Goal: Information Seeking & Learning: Compare options

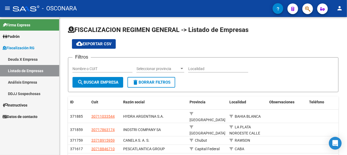
click at [20, 36] on span "Padrón" at bounding box center [11, 36] width 17 height 6
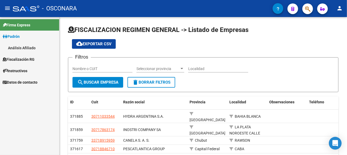
click at [23, 49] on link "Análisis Afiliado" at bounding box center [29, 47] width 59 height 11
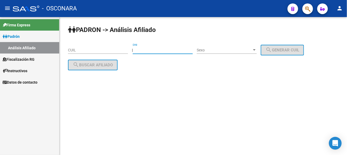
click at [147, 49] on input "DNI" at bounding box center [163, 50] width 60 height 5
click at [117, 50] on input "CUIL" at bounding box center [98, 50] width 60 height 5
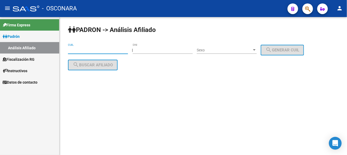
paste input "20-23063816-1"
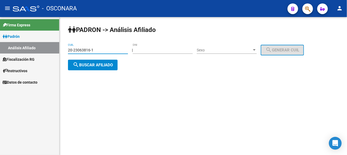
type input "20-23063816-1"
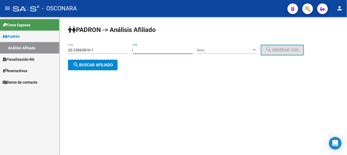
drag, startPoint x: 170, startPoint y: 51, endPoint x: 136, endPoint y: 52, distance: 33.5
click at [136, 52] on div "| DNI Sexo Sexo search Generar CUIL" at bounding box center [220, 50] width 176 height 4
click at [102, 65] on span "search Buscar afiliado" at bounding box center [93, 64] width 40 height 5
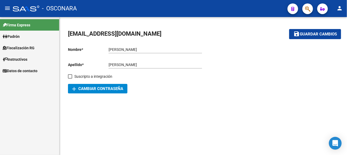
click at [26, 50] on span "Fiscalización RG" at bounding box center [19, 48] width 32 height 6
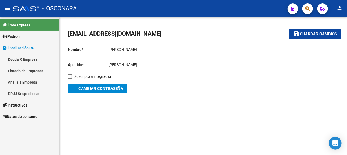
click at [25, 83] on link "Análisis Empresa" at bounding box center [29, 81] width 59 height 11
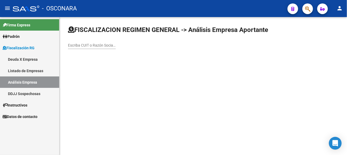
click at [116, 47] on input "Escriba CUIT o Razón Social para buscar" at bounding box center [92, 45] width 48 height 5
type input "blanco"
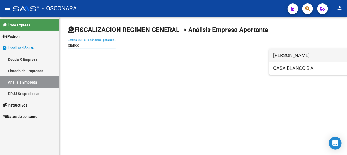
click at [305, 55] on span "[PERSON_NAME]" at bounding box center [348, 55] width 151 height 13
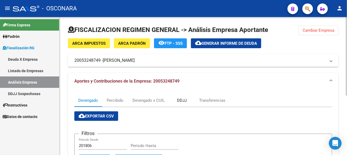
click at [179, 98] on div "DDJJ" at bounding box center [182, 100] width 10 height 6
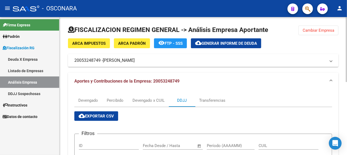
click at [322, 29] on span "Cambiar Empresa" at bounding box center [319, 30] width 32 height 5
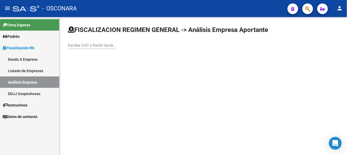
click at [116, 45] on input "Escriba CUIT o Razón Social para buscar" at bounding box center [92, 45] width 48 height 5
type input "pes"
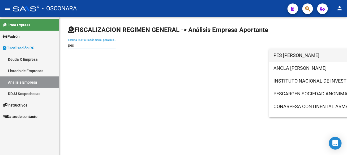
click at [306, 54] on span "PES [PERSON_NAME]" at bounding box center [348, 55] width 151 height 13
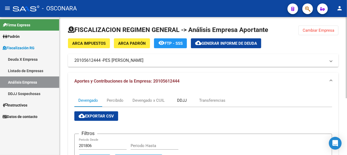
click at [183, 101] on div "DDJJ" at bounding box center [182, 100] width 10 height 6
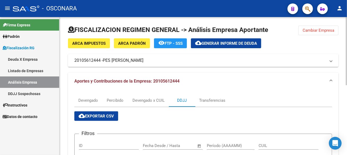
click at [311, 25] on button "Cambiar Empresa" at bounding box center [318, 30] width 40 height 10
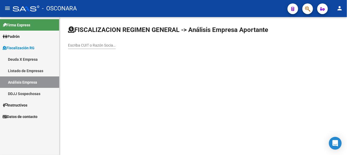
click at [116, 47] on input "Escriba CUIT o Razón Social para buscar" at bounding box center [92, 45] width 48 height 5
type input "gancitano"
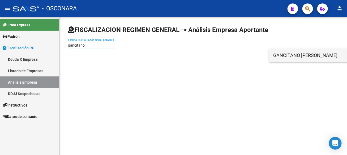
click at [305, 59] on span "GANCITANO [PERSON_NAME]" at bounding box center [348, 55] width 151 height 13
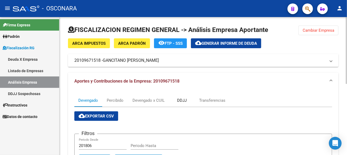
click at [190, 98] on div "DDJJ" at bounding box center [182, 100] width 27 height 13
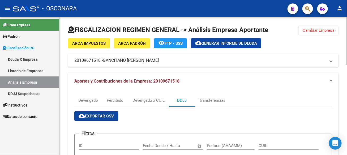
click at [327, 30] on span "Cambiar Empresa" at bounding box center [319, 30] width 32 height 5
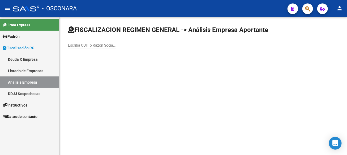
click at [116, 45] on input "Escriba CUIT o Razón Social para buscar" at bounding box center [92, 45] width 48 height 5
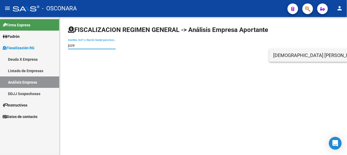
type input "juze"
click at [285, 55] on span "[DEMOGRAPHIC_DATA] [PERSON_NAME]" at bounding box center [348, 55] width 151 height 13
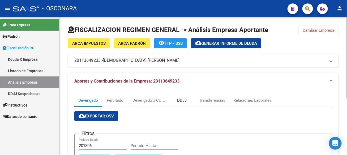
click at [180, 98] on div "DDJJ" at bounding box center [182, 100] width 10 height 6
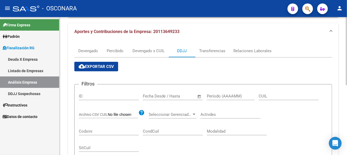
scroll to position [8, 0]
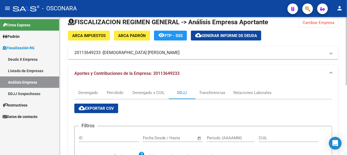
click at [310, 21] on button "Cambiar Empresa" at bounding box center [318, 23] width 40 height 10
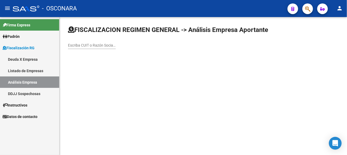
scroll to position [0, 0]
click at [116, 45] on input "Escriba CUIT o Razón Social para buscar" at bounding box center [92, 45] width 48 height 5
type input "gabusi"
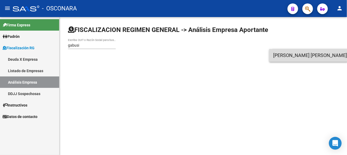
click at [317, 53] on span "[PERSON_NAME] [PERSON_NAME]" at bounding box center [348, 55] width 151 height 13
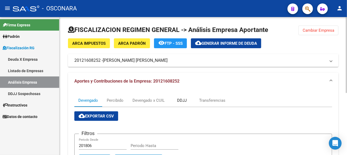
click at [182, 102] on div "DDJJ" at bounding box center [182, 100] width 10 height 6
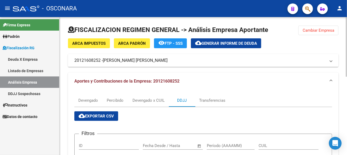
click at [323, 29] on span "Cambiar Empresa" at bounding box center [319, 30] width 32 height 5
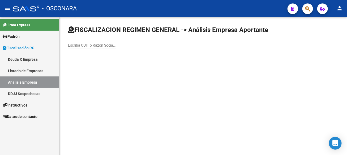
click at [116, 46] on input "Escriba CUIT o Razón Social para buscar" at bounding box center [92, 45] width 48 height 5
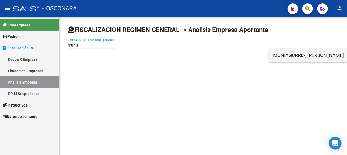
type input "munia"
click at [296, 55] on span "MUNIAGURRIA, [PERSON_NAME]" at bounding box center [348, 55] width 151 height 13
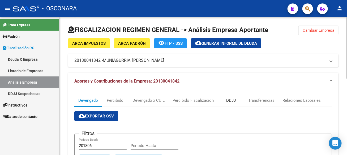
click at [225, 102] on div "DDJJ" at bounding box center [231, 100] width 27 height 13
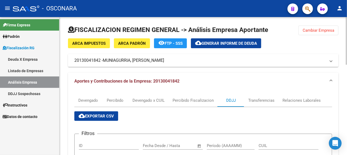
click at [313, 29] on span "Cambiar Empresa" at bounding box center [319, 30] width 32 height 5
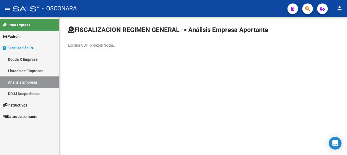
click at [116, 43] on input "Escriba CUIT o Razón Social para buscar" at bounding box center [92, 45] width 48 height 5
type input "[PERSON_NAME]"
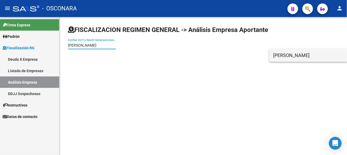
click at [289, 57] on span "[PERSON_NAME]" at bounding box center [348, 55] width 151 height 13
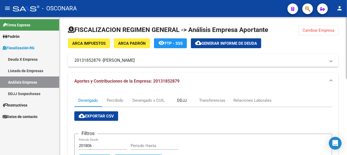
click at [187, 100] on div "DDJJ" at bounding box center [182, 100] width 10 height 6
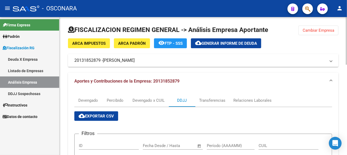
click at [316, 31] on span "Cambiar Empresa" at bounding box center [319, 30] width 32 height 5
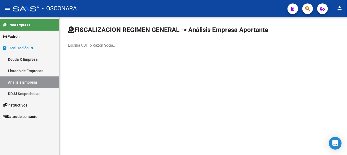
click at [116, 45] on input "Escriba CUIT o Razón Social para buscar" at bounding box center [92, 45] width 48 height 5
type input "ale"
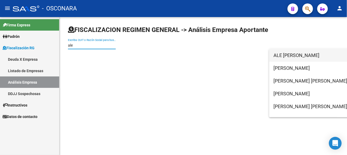
click at [295, 54] on span "ALE [PERSON_NAME]" at bounding box center [348, 55] width 151 height 13
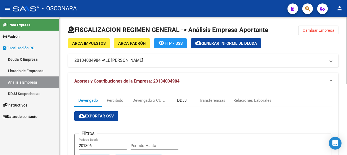
click at [183, 102] on div "DDJJ" at bounding box center [182, 100] width 10 height 6
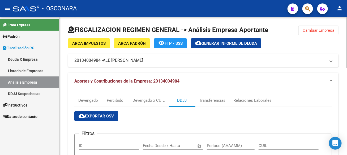
click at [319, 29] on span "Cambiar Empresa" at bounding box center [319, 30] width 32 height 5
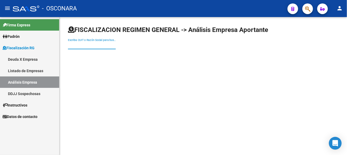
drag, startPoint x: 271, startPoint y: 47, endPoint x: 276, endPoint y: 39, distance: 9.4
click at [116, 47] on input "Escriba CUIT o Razón Social para buscar" at bounding box center [92, 45] width 48 height 5
type input "[PERSON_NAME]"
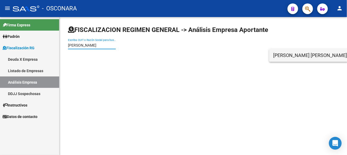
click at [295, 58] on span "[PERSON_NAME] [PERSON_NAME]" at bounding box center [348, 55] width 151 height 13
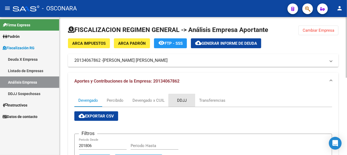
click at [183, 101] on div "DDJJ" at bounding box center [182, 100] width 10 height 6
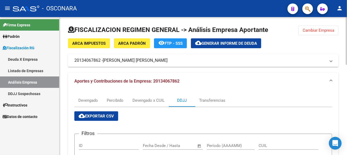
click at [315, 30] on span "Cambiar Empresa" at bounding box center [319, 30] width 32 height 5
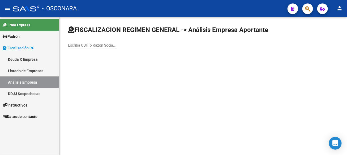
click at [116, 44] on input "Escriba CUIT o Razón Social para buscar" at bounding box center [92, 45] width 48 height 5
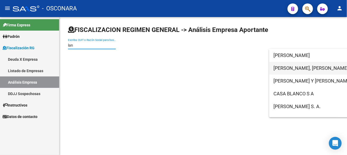
type input "lan"
click at [289, 67] on span "[PERSON_NAME], [PERSON_NAME]" at bounding box center [348, 68] width 151 height 13
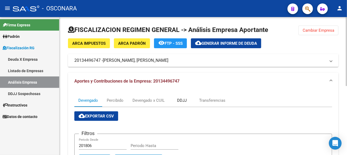
click at [183, 99] on div "DDJJ" at bounding box center [182, 100] width 10 height 6
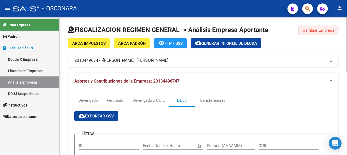
click at [318, 28] on span "Cambiar Empresa" at bounding box center [319, 30] width 32 height 5
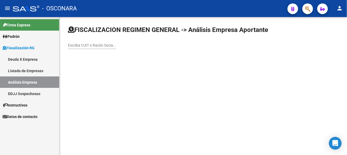
drag, startPoint x: 307, startPoint y: 46, endPoint x: 305, endPoint y: 49, distance: 2.8
click at [116, 46] on input "Escriba CUIT o Razón Social para buscar" at bounding box center [92, 45] width 48 height 5
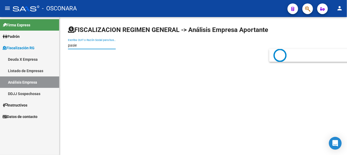
type input "pasie"
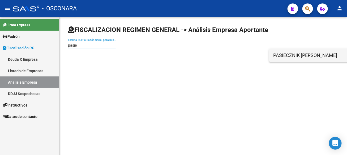
click at [281, 55] on span "PASIECZNIK [PERSON_NAME]" at bounding box center [348, 55] width 151 height 13
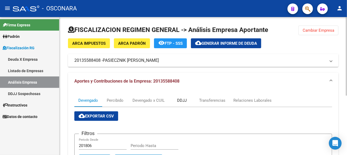
click at [181, 99] on div "DDJJ" at bounding box center [182, 100] width 10 height 6
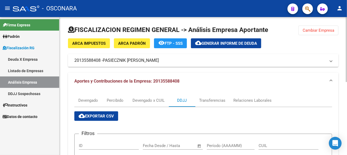
click at [311, 25] on button "Cambiar Empresa" at bounding box center [318, 30] width 40 height 10
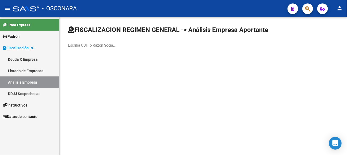
click at [116, 44] on input "Escriba CUIT o Razón Social para buscar" at bounding box center [92, 45] width 48 height 5
type input "[DEMOGRAPHIC_DATA]"
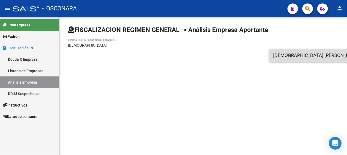
click at [301, 50] on span "[DEMOGRAPHIC_DATA] [PERSON_NAME] [PERSON_NAME]" at bounding box center [348, 55] width 151 height 13
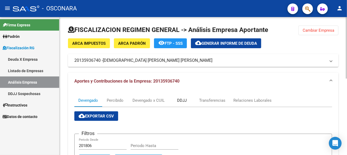
click at [180, 100] on div "DDJJ" at bounding box center [182, 100] width 10 height 6
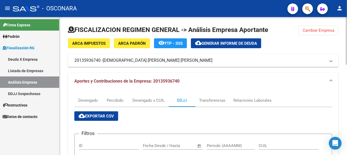
click at [311, 31] on span "Cambiar Empresa" at bounding box center [319, 30] width 32 height 5
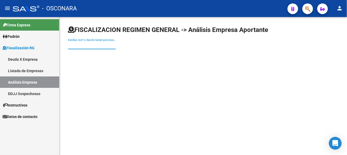
click at [116, 44] on input "Escriba CUIT o Razón Social para buscar" at bounding box center [92, 45] width 48 height 5
type input "[PERSON_NAME]"
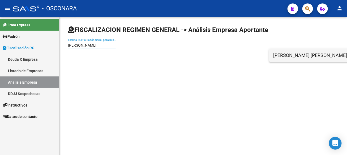
click at [298, 58] on span "[PERSON_NAME] [PERSON_NAME]" at bounding box center [348, 55] width 151 height 13
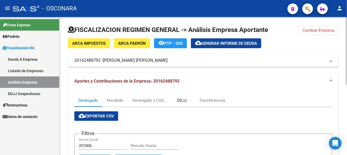
click at [186, 99] on div "DDJJ" at bounding box center [182, 100] width 10 height 6
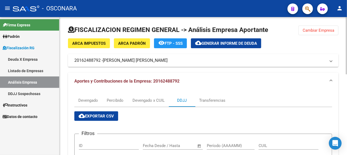
click at [301, 32] on button "Cambiar Empresa" at bounding box center [318, 30] width 40 height 10
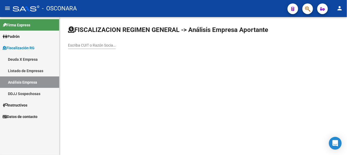
click at [116, 41] on div "Escriba CUIT o Razón Social para buscar" at bounding box center [92, 43] width 48 height 11
type input "vicedo"
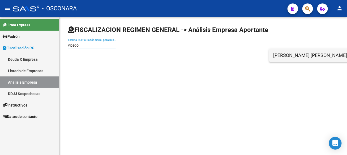
click at [289, 53] on span "[PERSON_NAME] [PERSON_NAME]" at bounding box center [348, 55] width 151 height 13
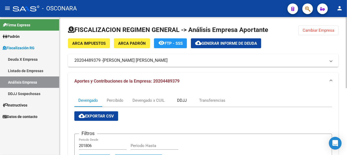
click at [174, 100] on div "DDJJ" at bounding box center [182, 100] width 27 height 13
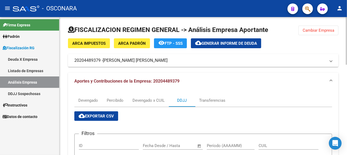
click at [316, 31] on span "Cambiar Empresa" at bounding box center [319, 30] width 32 height 5
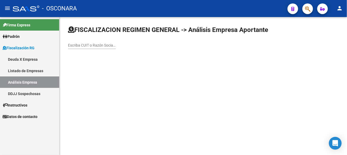
click at [116, 45] on input "Escriba CUIT o Razón Social para buscar" at bounding box center [92, 45] width 48 height 5
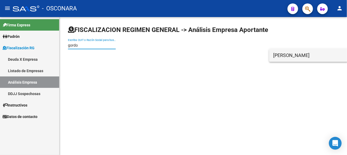
type input "gordo"
click at [313, 56] on span "[PERSON_NAME]" at bounding box center [348, 55] width 151 height 13
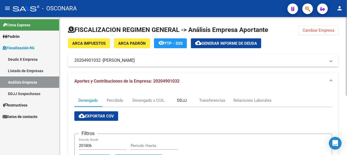
click at [176, 98] on div "DDJJ" at bounding box center [182, 100] width 27 height 13
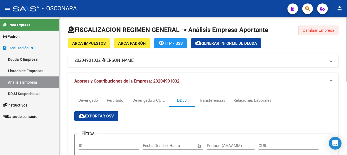
click at [329, 33] on button "Cambiar Empresa" at bounding box center [318, 30] width 40 height 10
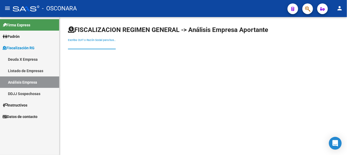
click at [116, 44] on input "Escriba CUIT o Razón Social para buscar" at bounding box center [92, 45] width 48 height 5
type input "kalitko"
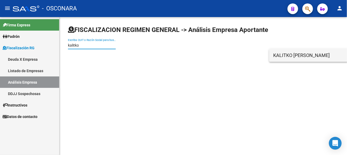
click at [301, 57] on span "KALITKO [PERSON_NAME]" at bounding box center [348, 55] width 151 height 13
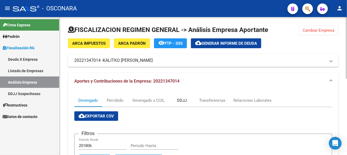
click at [183, 96] on div "DDJJ" at bounding box center [182, 100] width 27 height 13
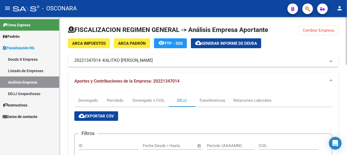
click at [327, 30] on span "Cambiar Empresa" at bounding box center [319, 30] width 32 height 5
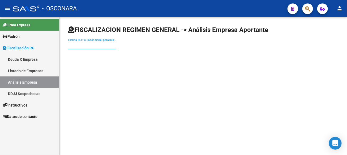
click at [116, 44] on input "Escriba CUIT o Razón Social para buscar" at bounding box center [92, 45] width 48 height 5
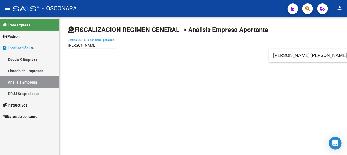
type input "[PERSON_NAME]"
click at [300, 53] on span "[PERSON_NAME] [PERSON_NAME]" at bounding box center [348, 55] width 151 height 13
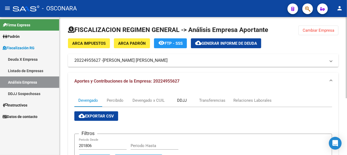
click at [183, 102] on div "DDJJ" at bounding box center [182, 100] width 10 height 6
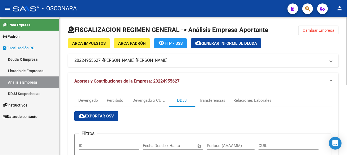
click at [320, 34] on button "Cambiar Empresa" at bounding box center [318, 30] width 40 height 10
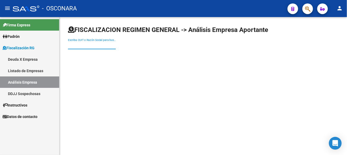
click at [116, 46] on input "Escriba CUIT o Razón Social para buscar" at bounding box center [92, 45] width 48 height 5
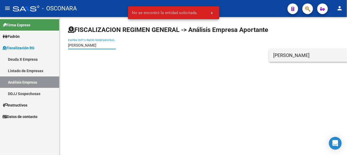
type input "[PERSON_NAME]"
click at [284, 59] on span "[PERSON_NAME]" at bounding box center [348, 55] width 151 height 13
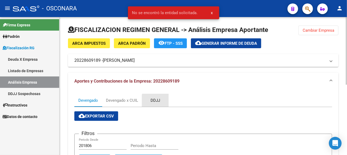
click at [160, 101] on div "DDJJ" at bounding box center [155, 100] width 27 height 13
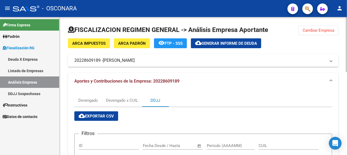
click at [306, 28] on span "Cambiar Empresa" at bounding box center [319, 30] width 32 height 5
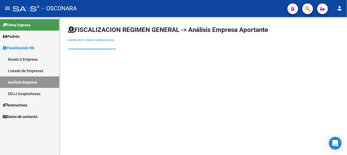
click at [116, 44] on input "Escriba CUIT o Razón Social para buscar" at bounding box center [92, 45] width 48 height 5
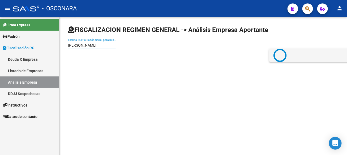
type input "[PERSON_NAME]"
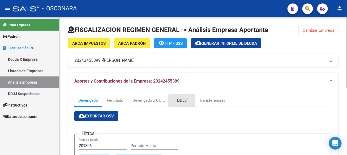
click at [194, 100] on div "DDJJ" at bounding box center [182, 100] width 27 height 13
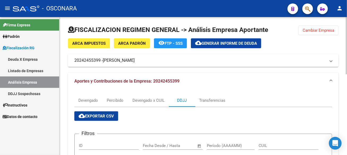
click at [314, 29] on span "Cambiar Empresa" at bounding box center [319, 30] width 32 height 5
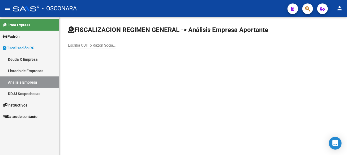
click at [116, 46] on input "Escriba CUIT o Razón Social para buscar" at bounding box center [92, 45] width 48 height 5
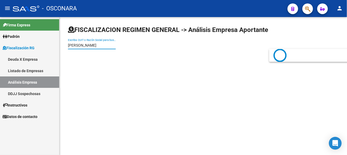
type input "[PERSON_NAME]"
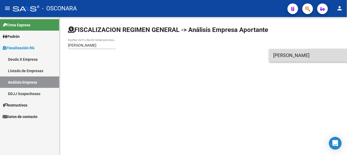
click at [301, 56] on span "[PERSON_NAME]" at bounding box center [348, 55] width 151 height 13
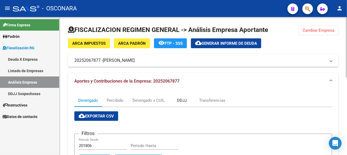
click at [188, 101] on div "DDJJ" at bounding box center [182, 100] width 27 height 13
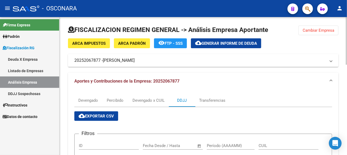
click at [337, 29] on button "Cambiar Empresa" at bounding box center [318, 30] width 40 height 10
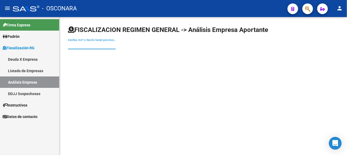
click at [116, 43] on input "Escriba CUIT o Razón Social para buscar" at bounding box center [92, 45] width 48 height 5
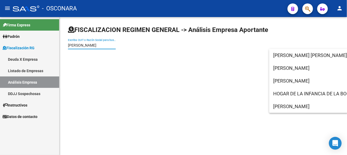
type input "[PERSON_NAME]"
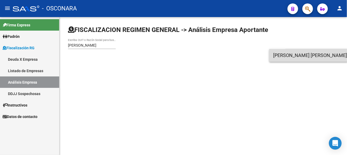
click at [323, 56] on span "[PERSON_NAME] [PERSON_NAME]" at bounding box center [348, 55] width 151 height 13
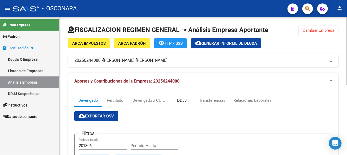
click at [185, 99] on div "DDJJ" at bounding box center [182, 100] width 10 height 6
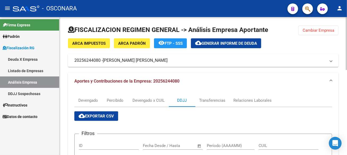
click at [310, 28] on span "Cambiar Empresa" at bounding box center [319, 30] width 32 height 5
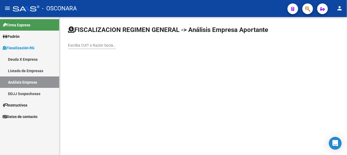
click at [116, 44] on input "Escriba CUIT o Razón Social para buscar" at bounding box center [92, 45] width 48 height 5
type input "[DEMOGRAPHIC_DATA]"
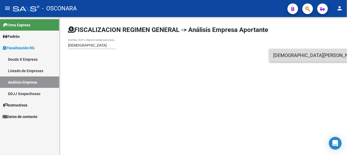
click at [292, 55] on span "[DEMOGRAPHIC_DATA][PERSON_NAME] [PERSON_NAME]" at bounding box center [348, 55] width 151 height 13
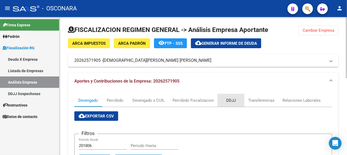
click at [233, 101] on div "DDJJ" at bounding box center [231, 100] width 10 height 6
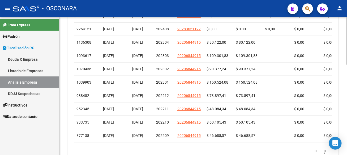
scroll to position [234, 0]
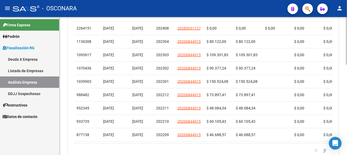
drag, startPoint x: 138, startPoint y: 146, endPoint x: 317, endPoint y: 148, distance: 179.5
click at [317, 148] on div "ID FEC PRESENT FECPROC PERÍODO CUIL REMOSIMP (rem4) REMCONT (rem8) REM TOTAL IM…" at bounding box center [203, 73] width 258 height 165
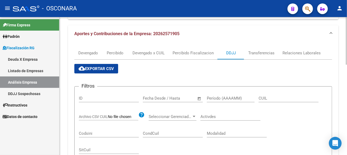
scroll to position [0, 0]
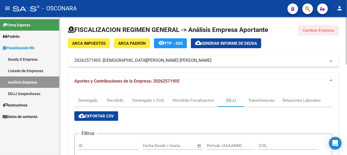
click at [329, 29] on span "Cambiar Empresa" at bounding box center [319, 30] width 32 height 5
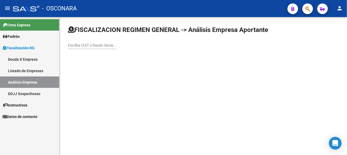
click at [116, 42] on div "Escriba CUIT o Razón Social para buscar" at bounding box center [92, 43] width 48 height 11
type input "kapit"
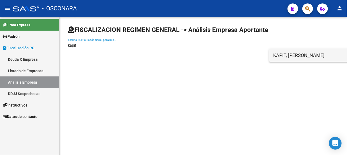
click at [276, 59] on span "KAPIT, [PERSON_NAME]" at bounding box center [348, 55] width 151 height 13
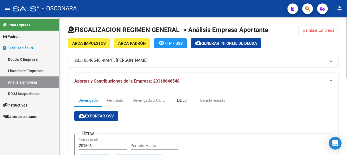
click at [179, 101] on div "DDJJ" at bounding box center [182, 100] width 10 height 6
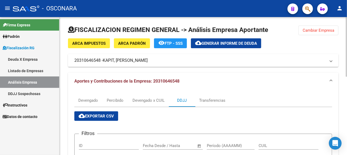
click at [325, 34] on button "Cambiar Empresa" at bounding box center [318, 30] width 40 height 10
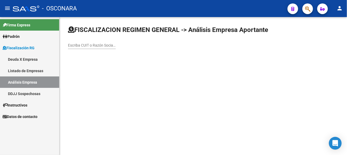
click at [116, 46] on input "Escriba CUIT o Razón Social para buscar" at bounding box center [92, 45] width 48 height 5
type input "segatto"
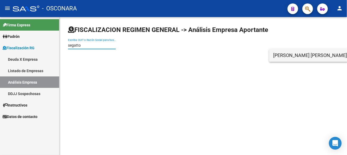
click at [311, 50] on span "[PERSON_NAME] [PERSON_NAME]" at bounding box center [348, 55] width 151 height 13
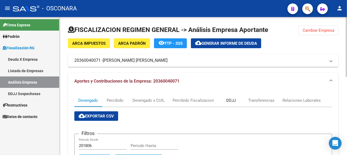
click at [228, 101] on div "DDJJ" at bounding box center [231, 100] width 10 height 6
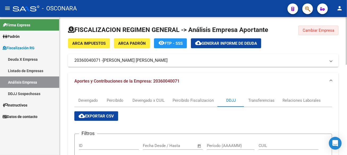
click at [322, 31] on span "Cambiar Empresa" at bounding box center [319, 30] width 32 height 5
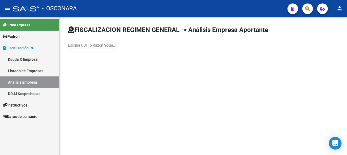
click at [116, 44] on input "Escriba CUIT o Razón Social para buscar" at bounding box center [92, 45] width 48 height 5
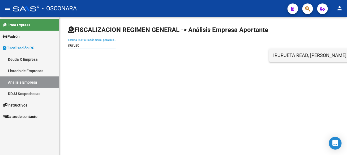
type input "iruruet"
click at [286, 55] on span "IRURUETA READ, [PERSON_NAME] SAID [PERSON_NAME]" at bounding box center [348, 55] width 151 height 13
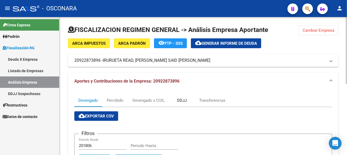
click at [179, 100] on div "DDJJ" at bounding box center [182, 100] width 10 height 6
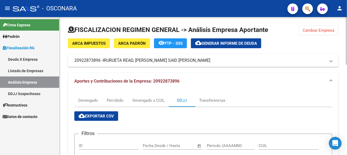
click at [311, 32] on span "Cambiar Empresa" at bounding box center [319, 30] width 32 height 5
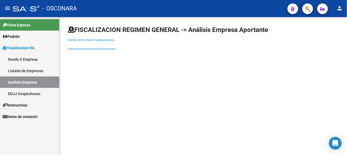
click at [116, 45] on input "Escriba CUIT o Razón Social para buscar" at bounding box center [92, 45] width 48 height 5
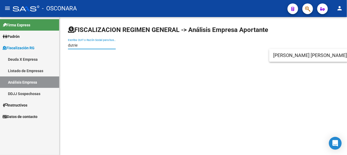
type input "dutrie"
click at [292, 57] on span "[PERSON_NAME] [PERSON_NAME]" at bounding box center [348, 55] width 151 height 13
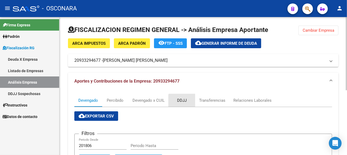
click at [183, 102] on div "DDJJ" at bounding box center [182, 100] width 10 height 6
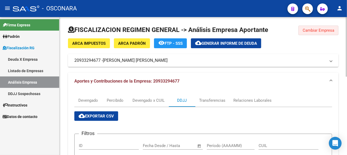
click at [324, 30] on span "Cambiar Empresa" at bounding box center [319, 30] width 32 height 5
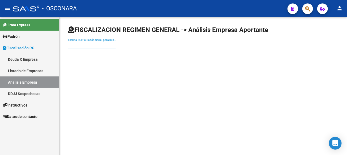
click at [116, 44] on input "Escriba CUIT o Razón Social para buscar" at bounding box center [92, 45] width 48 height 5
type input "paredes"
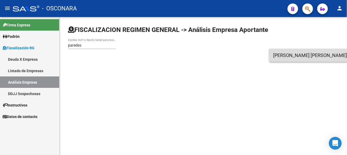
click at [298, 52] on span "[PERSON_NAME] [PERSON_NAME]" at bounding box center [348, 55] width 151 height 13
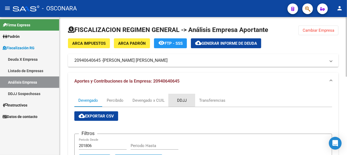
click at [179, 98] on div "DDJJ" at bounding box center [182, 100] width 10 height 6
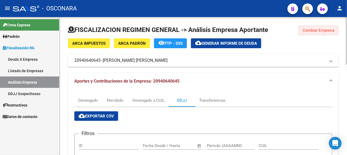
click at [308, 29] on span "Cambiar Empresa" at bounding box center [319, 30] width 32 height 5
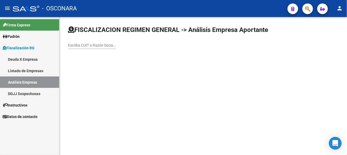
click at [116, 45] on input "Escriba CUIT o Razón Social para buscar" at bounding box center [92, 45] width 48 height 5
type input "barros"
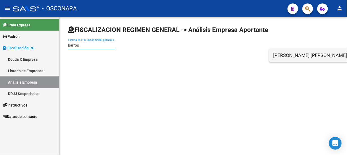
click at [311, 61] on span "[PERSON_NAME] [PERSON_NAME]" at bounding box center [348, 55] width 151 height 13
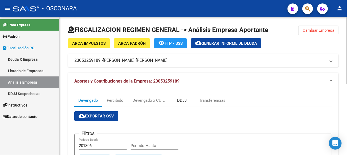
click at [183, 101] on div "DDJJ" at bounding box center [182, 100] width 10 height 6
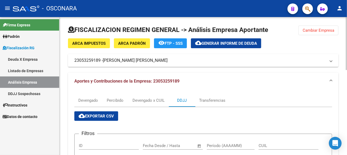
click at [306, 32] on span "Cambiar Empresa" at bounding box center [319, 30] width 32 height 5
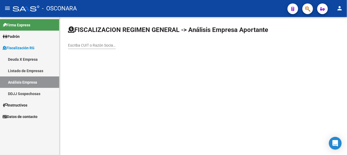
click at [116, 42] on div "Escriba CUIT o Razón Social para buscar" at bounding box center [92, 43] width 48 height 11
type input "spagno"
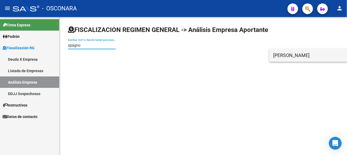
click at [301, 54] on span "[PERSON_NAME]" at bounding box center [348, 55] width 151 height 13
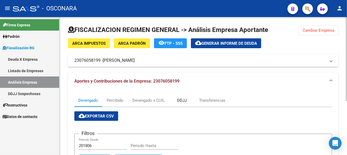
click at [178, 98] on div "DDJJ" at bounding box center [182, 100] width 10 height 6
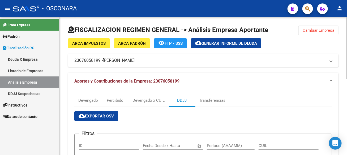
click at [324, 29] on span "Cambiar Empresa" at bounding box center [319, 30] width 32 height 5
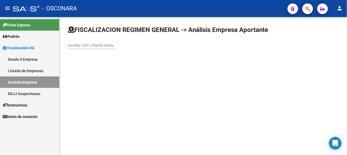
click at [116, 44] on input "Escriba CUIT o Razón Social para buscar" at bounding box center [92, 45] width 48 height 5
type input "bertini"
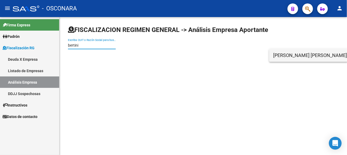
click at [313, 54] on span "[PERSON_NAME] [PERSON_NAME]" at bounding box center [348, 55] width 151 height 13
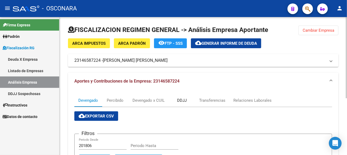
click at [185, 100] on div "DDJJ" at bounding box center [182, 100] width 10 height 6
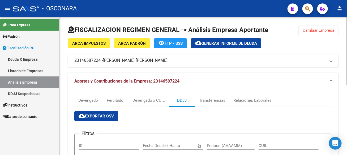
click at [327, 30] on span "Cambiar Empresa" at bounding box center [319, 30] width 32 height 5
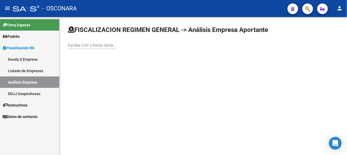
click at [116, 45] on input "Escriba CUIT o Razón Social para buscar" at bounding box center [92, 45] width 48 height 5
type input "davoli"
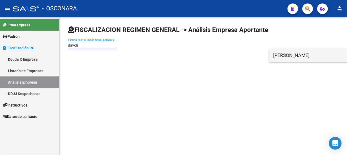
click at [302, 53] on span "[PERSON_NAME]" at bounding box center [348, 55] width 151 height 13
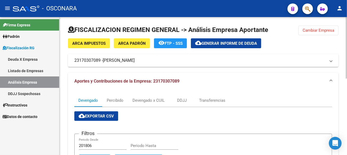
click at [317, 33] on button "Cambiar Empresa" at bounding box center [318, 30] width 40 height 10
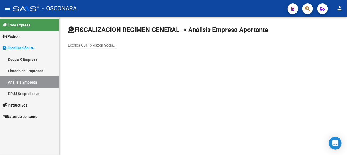
click at [116, 45] on input "Escriba CUIT o Razón Social para buscar" at bounding box center [92, 45] width 48 height 5
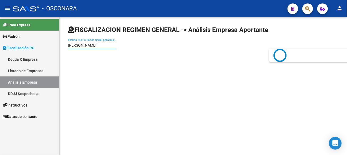
type input "[PERSON_NAME]"
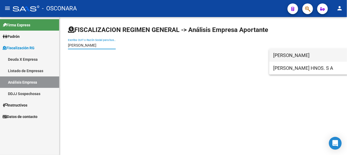
click at [300, 58] on span "[PERSON_NAME]" at bounding box center [348, 55] width 151 height 13
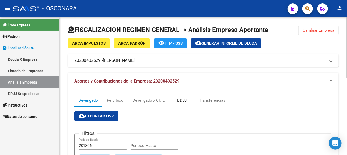
click at [181, 99] on div "DDJJ" at bounding box center [182, 100] width 10 height 6
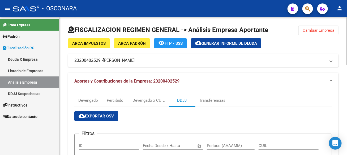
click at [320, 29] on span "Cambiar Empresa" at bounding box center [319, 30] width 32 height 5
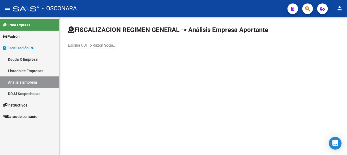
click at [116, 45] on input "Escriba CUIT o Razón Social para buscar" at bounding box center [92, 45] width 48 height 5
type input "arrabal"
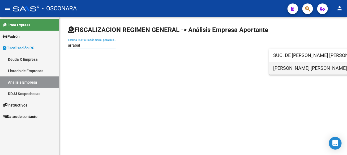
click at [291, 67] on span "[PERSON_NAME] [PERSON_NAME]" at bounding box center [348, 68] width 151 height 13
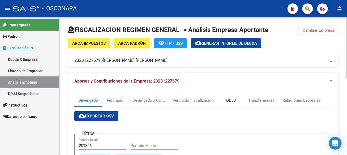
click at [231, 99] on div "DDJJ" at bounding box center [231, 100] width 10 height 6
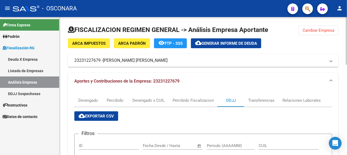
click at [327, 32] on span "Cambiar Empresa" at bounding box center [319, 30] width 32 height 5
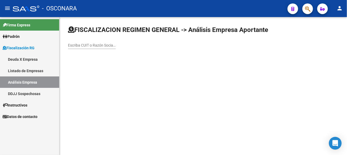
click at [116, 47] on input "Escriba CUIT o Razón Social para buscar" at bounding box center [92, 45] width 48 height 5
type input "[PERSON_NAME]"
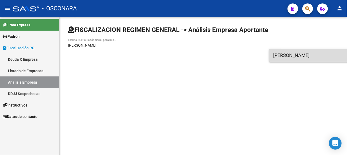
click at [287, 50] on span "[PERSON_NAME]" at bounding box center [348, 55] width 151 height 13
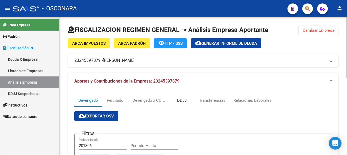
click at [183, 99] on div "DDJJ" at bounding box center [182, 100] width 10 height 6
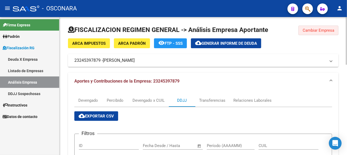
click at [312, 31] on span "Cambiar Empresa" at bounding box center [319, 30] width 32 height 5
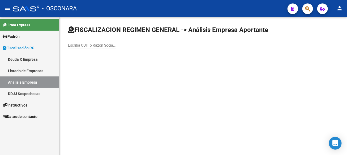
click at [116, 43] on input "Escriba CUIT o Razón Social para buscar" at bounding box center [92, 45] width 48 height 5
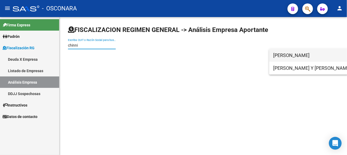
type input "chinni"
click at [318, 58] on span "[PERSON_NAME]" at bounding box center [348, 55] width 151 height 13
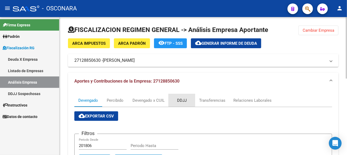
click at [178, 98] on div "DDJJ" at bounding box center [182, 100] width 10 height 6
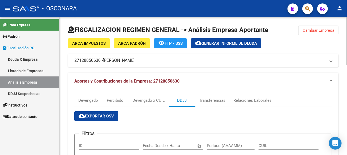
click at [329, 28] on span "Cambiar Empresa" at bounding box center [319, 30] width 32 height 5
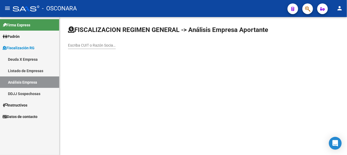
click at [116, 47] on input "Escriba CUIT o Razón Social para buscar" at bounding box center [92, 45] width 48 height 5
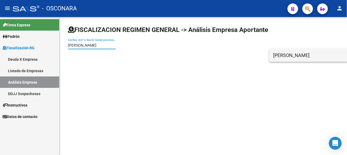
type input "[PERSON_NAME]"
click at [287, 61] on span "[PERSON_NAME]" at bounding box center [348, 55] width 151 height 13
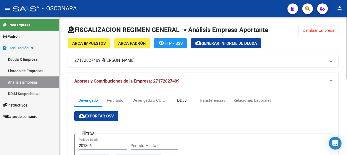
click at [186, 98] on div "DDJJ" at bounding box center [182, 100] width 10 height 6
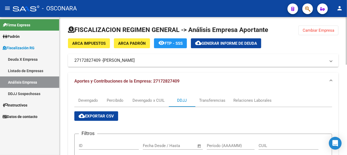
click at [326, 31] on span "Cambiar Empresa" at bounding box center [319, 30] width 32 height 5
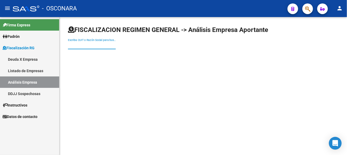
click at [116, 45] on input "Escriba CUIT o Razón Social para buscar" at bounding box center [92, 45] width 48 height 5
type input "[PERSON_NAME]"
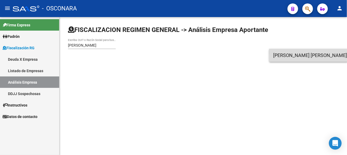
click at [294, 53] on span "[PERSON_NAME] [PERSON_NAME] [PERSON_NAME]" at bounding box center [348, 55] width 151 height 13
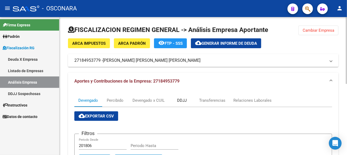
click at [183, 98] on div "DDJJ" at bounding box center [182, 100] width 10 height 6
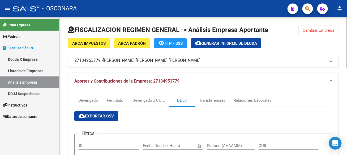
drag, startPoint x: 319, startPoint y: 26, endPoint x: 318, endPoint y: 28, distance: 2.9
click at [319, 26] on button "Cambiar Empresa" at bounding box center [318, 30] width 40 height 10
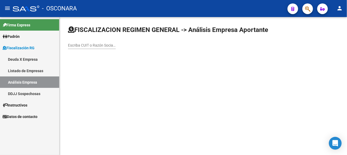
click at [116, 45] on input "Escriba CUIT o Razón Social para buscar" at bounding box center [92, 45] width 48 height 5
type input "pizzut"
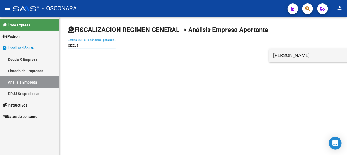
click at [302, 55] on span "[PERSON_NAME]" at bounding box center [348, 55] width 151 height 13
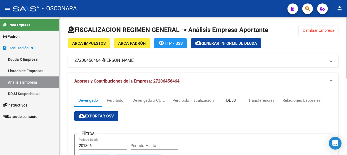
click at [228, 102] on div "DDJJ" at bounding box center [231, 100] width 10 height 6
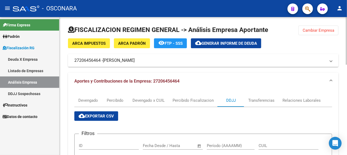
click at [313, 30] on span "Cambiar Empresa" at bounding box center [319, 30] width 32 height 5
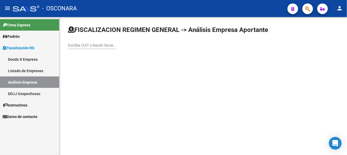
click at [116, 45] on input "Escriba CUIT o Razón Social para buscar" at bounding box center [92, 45] width 48 height 5
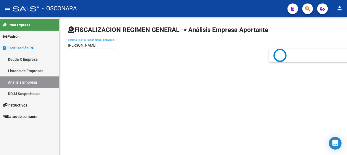
type input "[PERSON_NAME]"
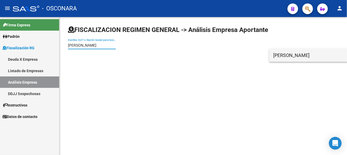
click at [286, 58] on span "[PERSON_NAME]" at bounding box center [348, 55] width 151 height 13
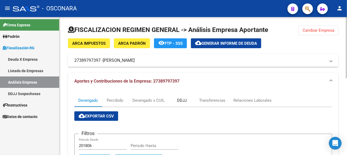
click at [181, 100] on div "DDJJ" at bounding box center [182, 100] width 10 height 6
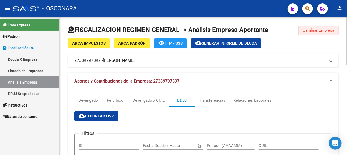
click at [315, 32] on button "Cambiar Empresa" at bounding box center [318, 30] width 40 height 10
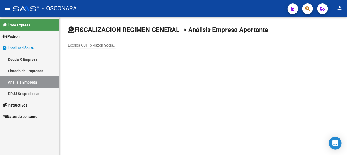
click at [116, 40] on div "Escriba CUIT o Razón Social para buscar" at bounding box center [92, 43] width 48 height 11
click at [116, 44] on input "Escriba CUIT o Razón Social para buscar" at bounding box center [92, 45] width 48 height 5
type input "[PERSON_NAME]"
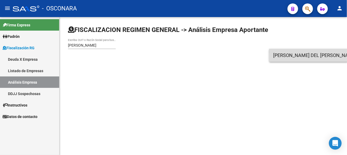
click at [292, 54] on span "[PERSON_NAME] DEL [PERSON_NAME]" at bounding box center [348, 55] width 151 height 13
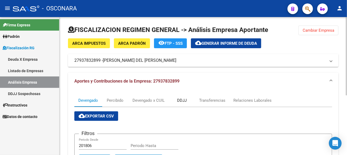
click at [182, 102] on div "DDJJ" at bounding box center [182, 100] width 10 height 6
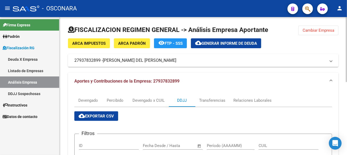
click at [317, 32] on span "Cambiar Empresa" at bounding box center [319, 30] width 32 height 5
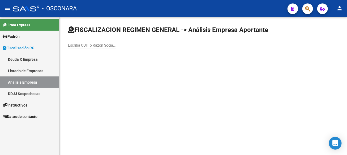
click at [116, 44] on input "Escriba CUIT o Razón Social para buscar" at bounding box center [92, 45] width 48 height 5
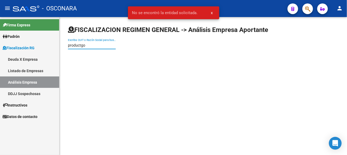
drag, startPoint x: 280, startPoint y: 45, endPoint x: 283, endPoint y: 44, distance: 3.4
click at [116, 44] on input "productgo" at bounding box center [92, 45] width 48 height 5
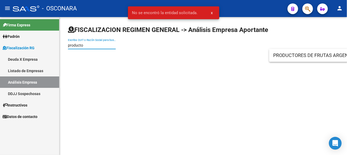
type input "producto"
click at [285, 57] on span "PRODUCTORES DE FRUTAS ARGENTINAS COOPERATIVA DE SEGUROS LIMITADA" at bounding box center [348, 55] width 151 height 13
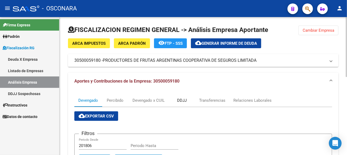
click at [177, 101] on div "DDJJ" at bounding box center [182, 100] width 10 height 6
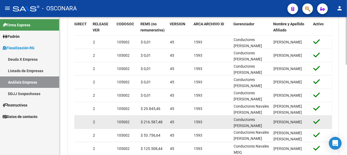
scroll to position [1, 0]
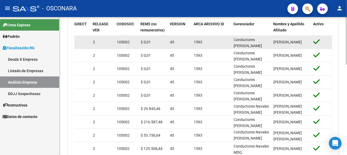
click at [131, 42] on div "105002" at bounding box center [127, 42] width 20 height 6
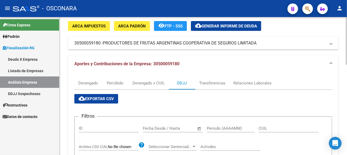
scroll to position [0, 0]
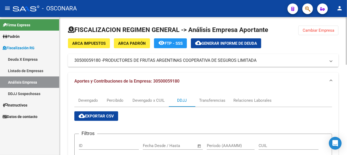
click at [311, 32] on button "Cambiar Empresa" at bounding box center [318, 30] width 40 height 10
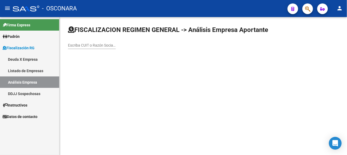
click at [116, 47] on input "Escriba CUIT o Razón Social para buscar" at bounding box center [92, 45] width 48 height 5
type input "[PERSON_NAME]"
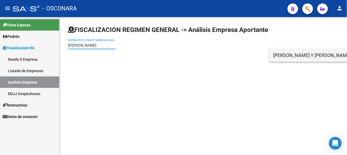
click at [298, 55] on span "[PERSON_NAME] Y [PERSON_NAME] S.R.L." at bounding box center [348, 55] width 151 height 13
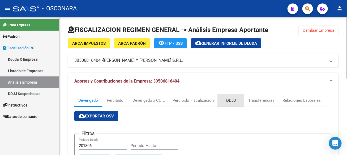
click at [234, 100] on div "DDJJ" at bounding box center [231, 100] width 10 height 6
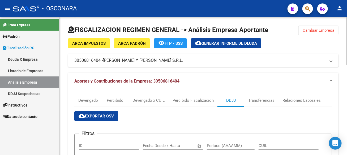
click at [312, 33] on button "Cambiar Empresa" at bounding box center [318, 30] width 40 height 10
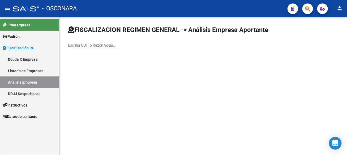
click at [116, 46] on input "Escriba CUIT o Razón Social para buscar" at bounding box center [92, 45] width 48 height 5
type input "[PERSON_NAME]"
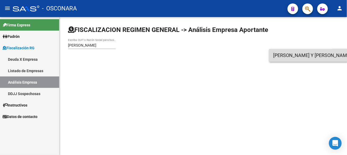
click at [279, 58] on span "[PERSON_NAME] Y [PERSON_NAME] S R LDA" at bounding box center [348, 55] width 151 height 13
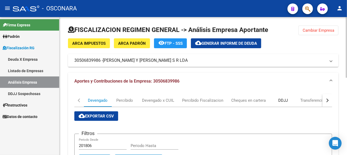
click at [282, 100] on div "DDJJ" at bounding box center [283, 100] width 10 height 6
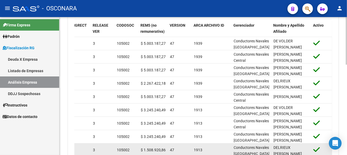
scroll to position [180, 0]
